Goal: Transaction & Acquisition: Book appointment/travel/reservation

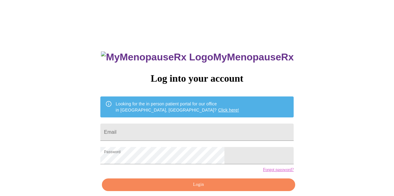
scroll to position [26, 0]
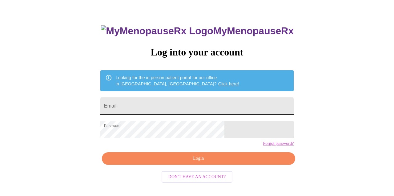
click at [180, 104] on input "Email" at bounding box center [196, 105] width 193 height 17
type input "[EMAIL_ADDRESS][DOMAIN_NAME]"
click at [183, 162] on span "Login" at bounding box center [198, 159] width 179 height 8
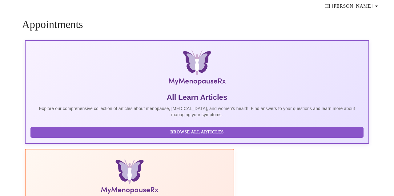
scroll to position [26, 0]
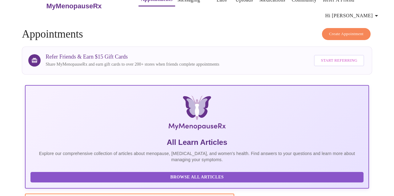
scroll to position [0, 0]
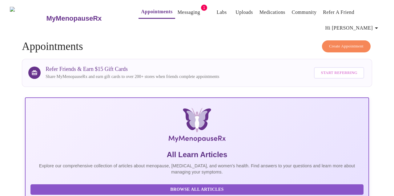
click at [179, 8] on link "Messaging" at bounding box center [189, 12] width 22 height 9
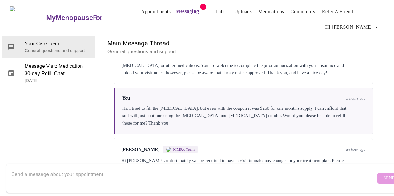
scroll to position [1618, 0]
click at [370, 38] on h6 "Main Message Thread" at bounding box center [243, 43] width 272 height 10
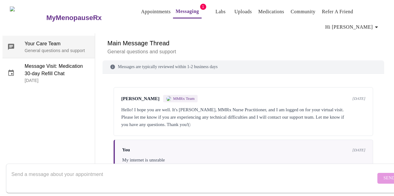
scroll to position [0, 0]
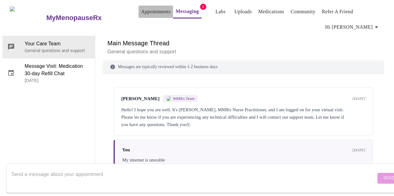
click at [141, 11] on link "Appointments" at bounding box center [156, 11] width 30 height 9
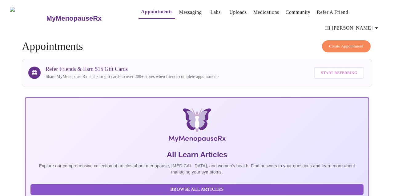
click at [337, 46] on span "Create Appointment" at bounding box center [346, 46] width 34 height 7
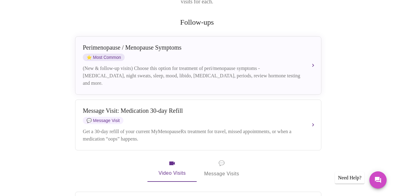
scroll to position [123, 0]
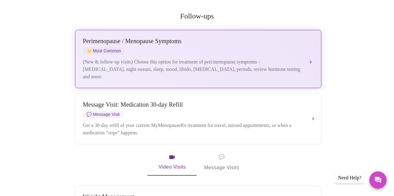
click at [200, 58] on div "(New & follow-up visits) Choose this option for treatment of peri/menopause sym…" at bounding box center [192, 69] width 219 height 22
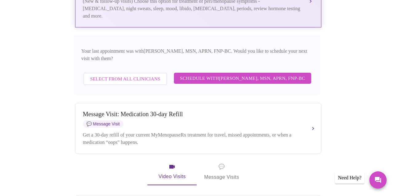
scroll to position [185, 0]
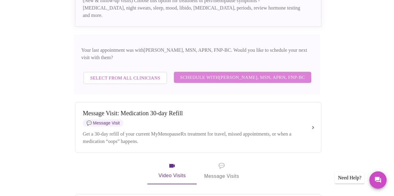
click at [207, 73] on span "Schedule with [PERSON_NAME], MSN, APRN, FNP-BC" at bounding box center [242, 77] width 125 height 8
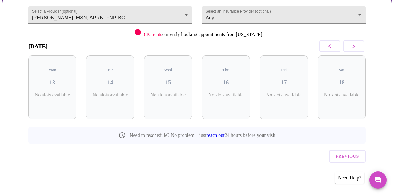
scroll to position [54, 0]
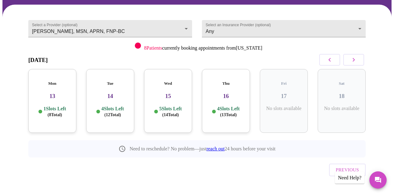
click at [383, 77] on div "Select a Provider (optional) [PERSON_NAME], MSN, APRN, FNP-BC [PERSON_NAME], MS…" at bounding box center [196, 106] width 389 height 202
click at [110, 93] on h3 "14" at bounding box center [110, 96] width 38 height 7
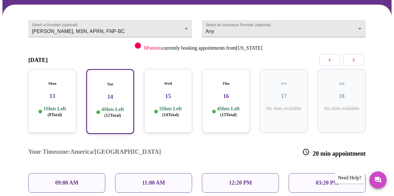
click at [70, 179] on p "09:00 AM" at bounding box center [66, 182] width 23 height 6
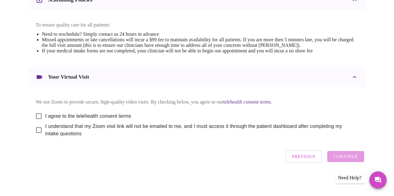
scroll to position [260, 0]
click at [37, 112] on input "I agree to the telehealth consent terms" at bounding box center [38, 116] width 13 height 13
checkbox input "true"
click at [35, 129] on input "I understand that my Zoom visit link will not be emailed to me, and I must acce…" at bounding box center [38, 129] width 13 height 13
checkbox input "true"
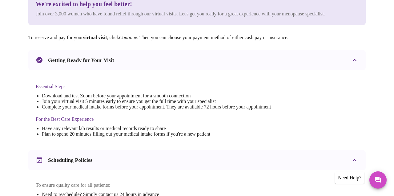
scroll to position [45, 0]
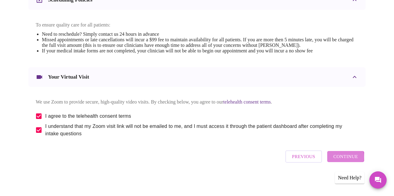
click at [345, 159] on span "Continue" at bounding box center [345, 156] width 25 height 8
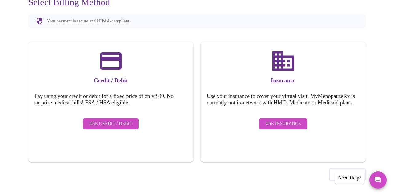
click at [277, 124] on span "Use Insurance" at bounding box center [282, 124] width 35 height 8
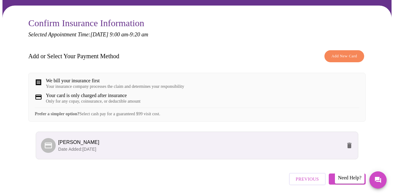
scroll to position [80, 0]
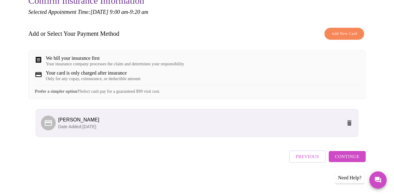
click at [340, 158] on span "Continue" at bounding box center [347, 156] width 25 height 8
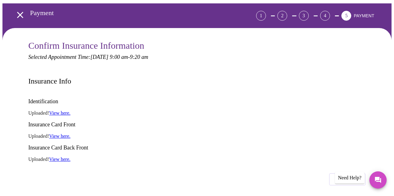
scroll to position [92, 0]
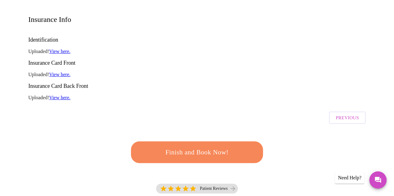
click at [211, 146] on span "Finish and Book Now!" at bounding box center [197, 152] width 119 height 12
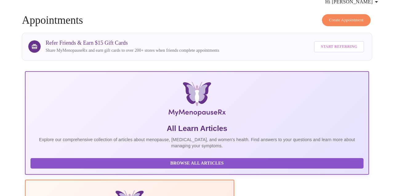
scroll to position [92, 0]
